Goal: Task Accomplishment & Management: Use online tool/utility

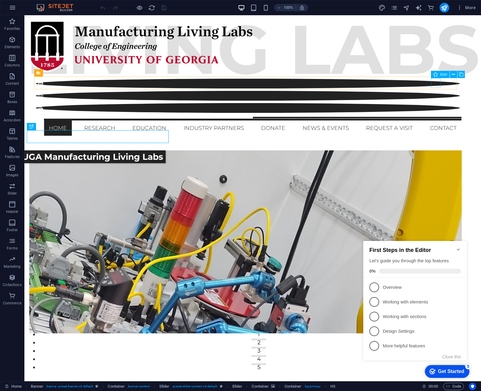
click at [441, 75] on span "Icon" at bounding box center [443, 75] width 7 height 4
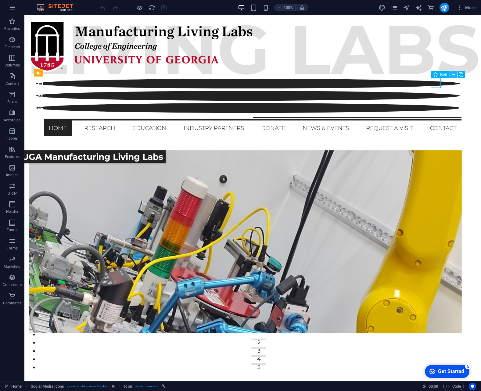
click at [451, 74] on button at bounding box center [453, 74] width 7 height 7
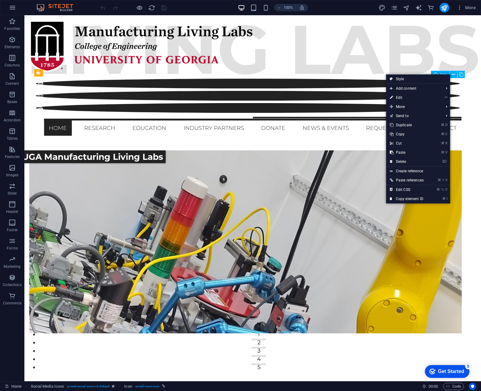
click at [440, 74] on span "Icon" at bounding box center [443, 75] width 7 height 4
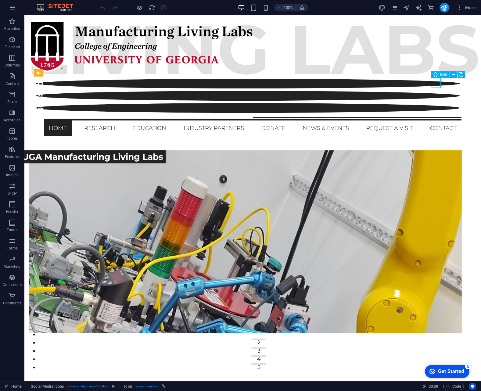
click at [440, 74] on span "Icon" at bounding box center [443, 75] width 7 height 4
click at [333, 91] on figure at bounding box center [248, 96] width 424 height 10
select select "xMidYMid"
select select "px"
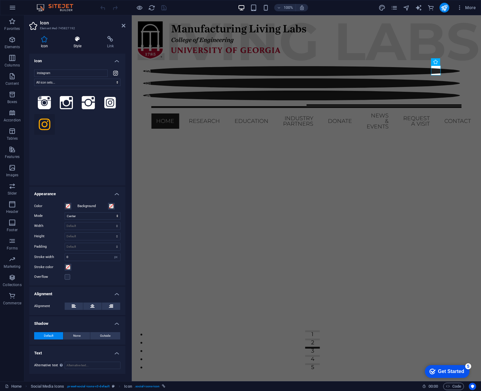
click at [78, 42] on h4 "Style" at bounding box center [79, 42] width 34 height 13
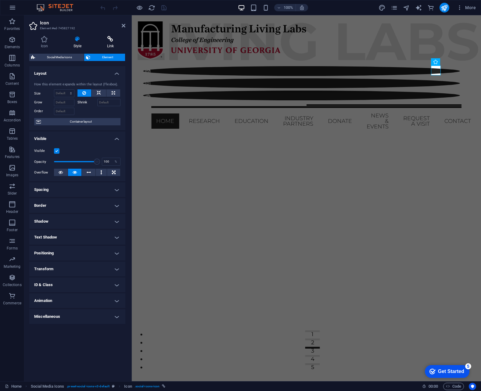
click at [106, 43] on h4 "Link" at bounding box center [111, 42] width 30 height 13
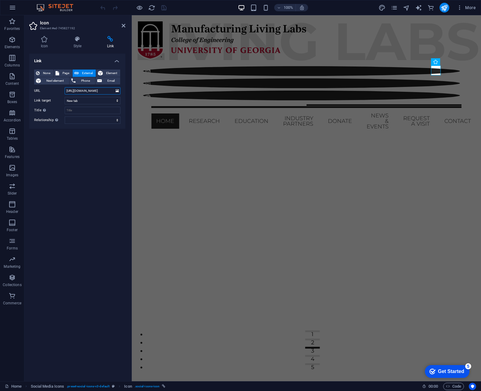
click at [107, 93] on input "[URL][DOMAIN_NAME]" at bounding box center [93, 90] width 56 height 7
drag, startPoint x: 106, startPoint y: 91, endPoint x: 112, endPoint y: 97, distance: 8.2
click at [116, 96] on div "None Page External Element Next element Phone Email Page Home Research Educatio…" at bounding box center [77, 97] width 86 height 54
drag, startPoint x: 110, startPoint y: 88, endPoint x: 109, endPoint y: 98, distance: 9.8
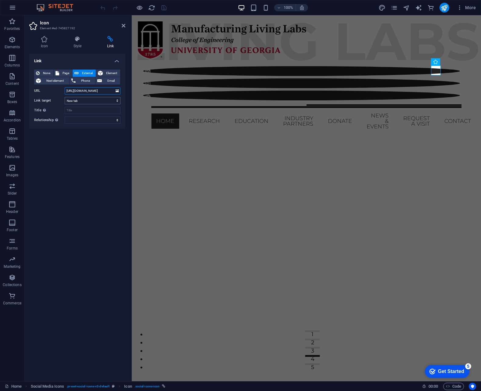
click at [110, 88] on input "[URL][DOMAIN_NAME]" at bounding box center [93, 90] width 56 height 7
click at [111, 91] on input "[URL][DOMAIN_NAME]" at bounding box center [93, 90] width 56 height 7
type input "[URL][DOMAIN_NAME]"
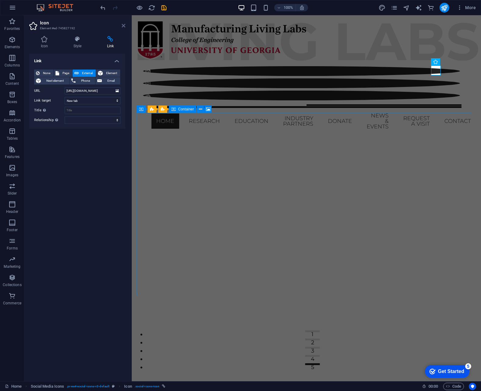
click at [124, 25] on icon at bounding box center [124, 25] width 4 height 5
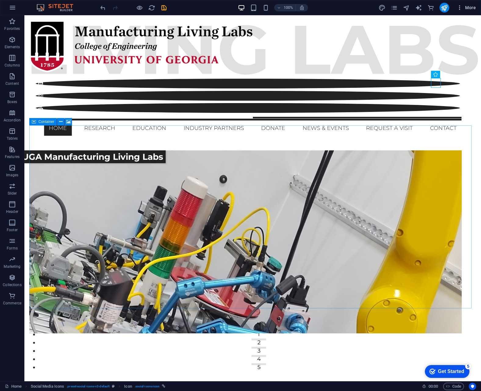
click at [472, 8] on span "More" at bounding box center [466, 8] width 19 height 6
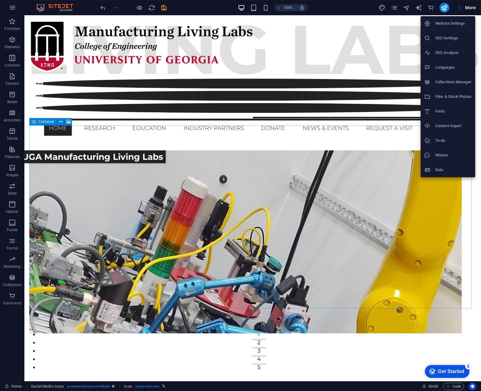
click at [471, 8] on div at bounding box center [240, 195] width 481 height 391
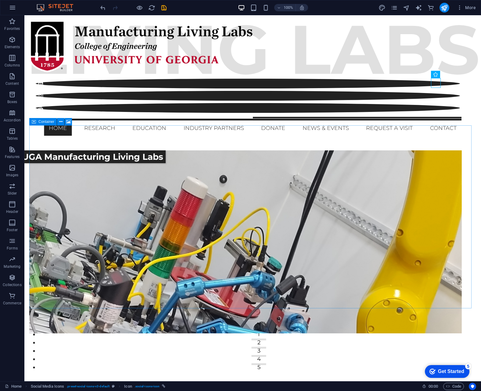
click at [164, 10] on icon "save" at bounding box center [164, 7] width 7 height 7
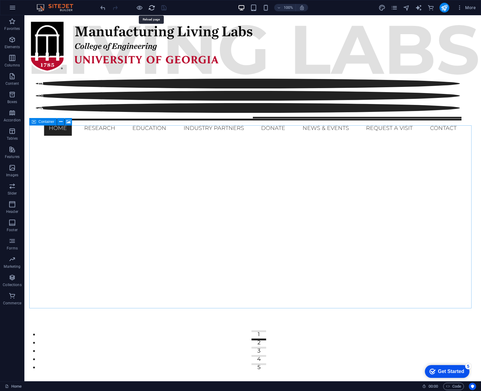
click at [152, 8] on icon "reload" at bounding box center [151, 7] width 7 height 7
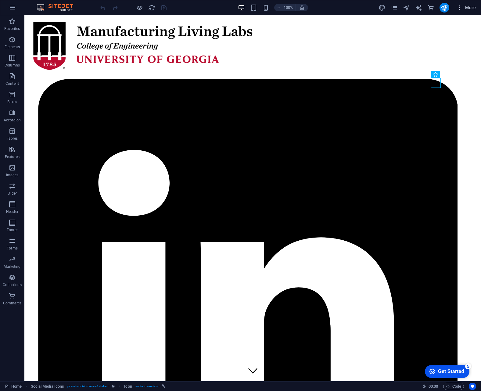
click at [462, 7] on icon "button" at bounding box center [460, 8] width 6 height 6
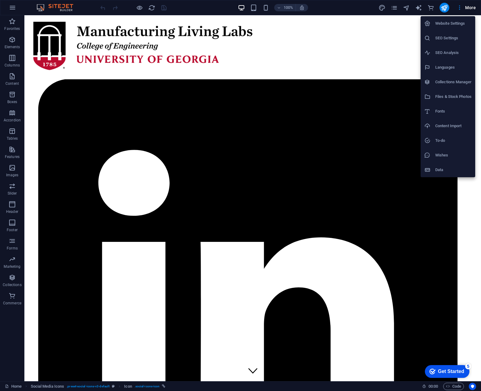
drag, startPoint x: 431, startPoint y: 5, endPoint x: 427, endPoint y: 6, distance: 3.7
click at [430, 5] on div at bounding box center [240, 195] width 481 height 391
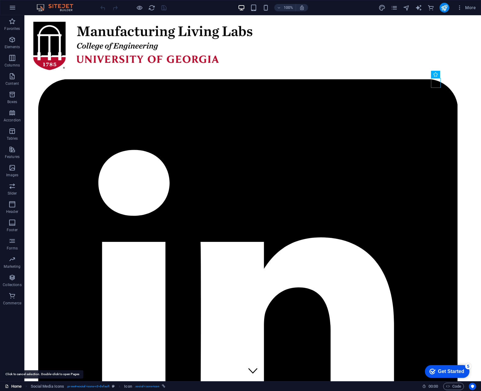
click at [18, 386] on link "Home" at bounding box center [13, 386] width 17 height 7
click at [15, 5] on icon "button" at bounding box center [12, 7] width 7 height 7
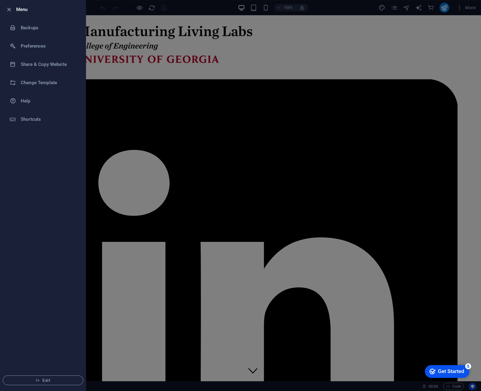
click at [11, 11] on div at bounding box center [10, 9] width 11 height 7
click at [10, 14] on li "Menu" at bounding box center [42, 9] width 85 height 18
click at [12, 8] on icon "button" at bounding box center [8, 9] width 7 height 7
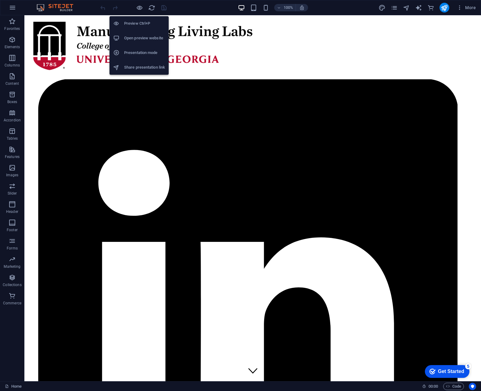
click at [149, 38] on h6 "Open preview website" at bounding box center [144, 37] width 41 height 7
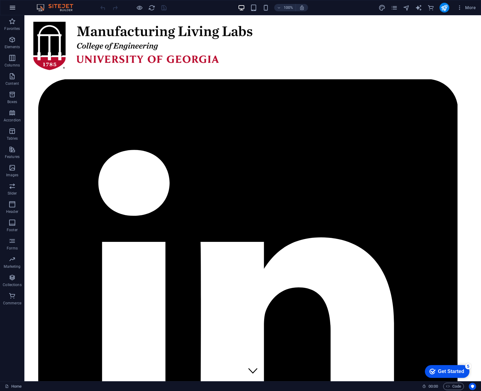
click at [7, 9] on button "button" at bounding box center [12, 7] width 15 height 15
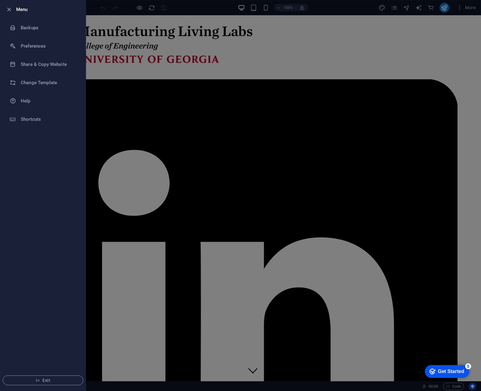
click at [19, 10] on h6 "Menu" at bounding box center [48, 9] width 65 height 7
click at [47, 380] on span "Exit" at bounding box center [43, 380] width 70 height 5
click at [143, 72] on div at bounding box center [240, 195] width 481 height 391
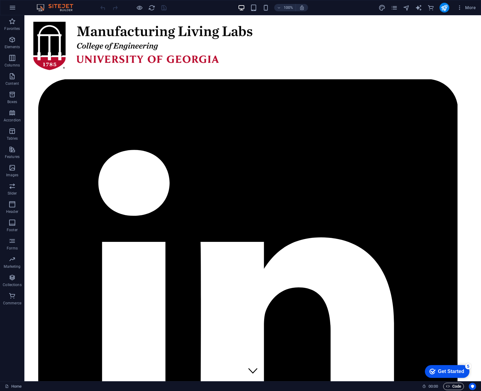
click at [458, 388] on span "Code" at bounding box center [453, 386] width 15 height 7
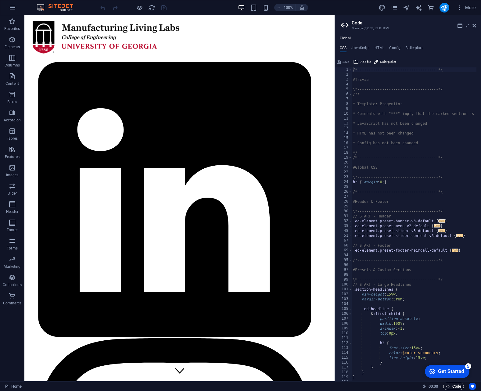
click at [458, 388] on span "Code" at bounding box center [453, 386] width 15 height 7
drag, startPoint x: 476, startPoint y: 26, endPoint x: 451, endPoint y: 11, distance: 28.9
click at [476, 26] on icon at bounding box center [475, 25] width 4 height 5
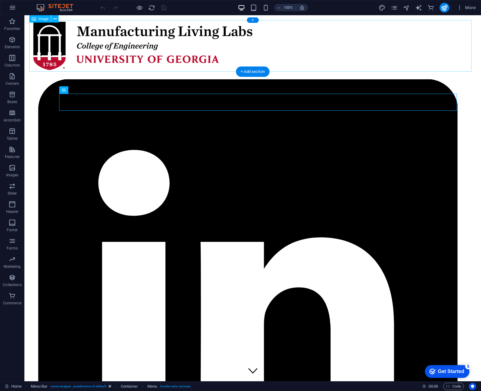
click at [330, 40] on figure at bounding box center [253, 46] width 442 height 53
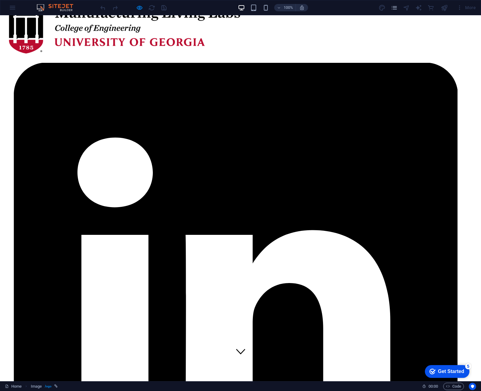
scroll to position [20, 0]
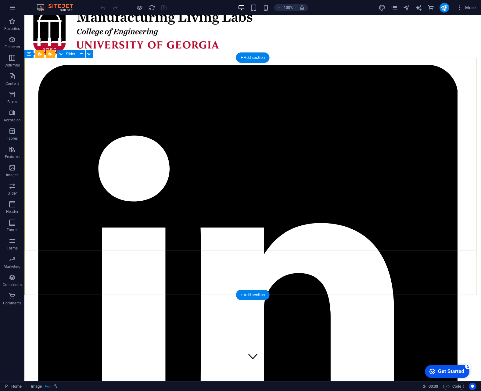
scroll to position [0, 0]
